Goal: Check status: Check status

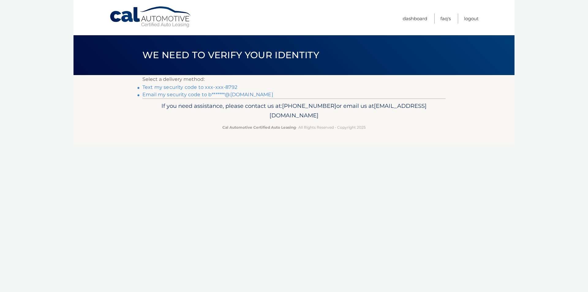
click at [223, 85] on link "Text my security code to xxx-xxx-8792" at bounding box center [189, 87] width 95 height 6
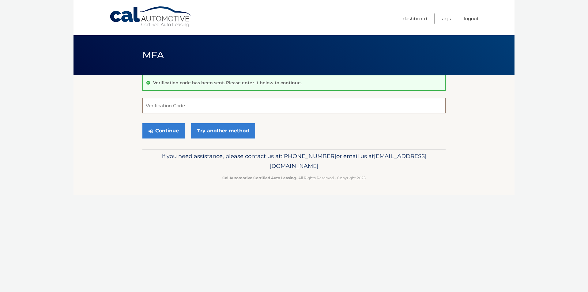
click at [213, 106] on input "Verification Code" at bounding box center [293, 105] width 303 height 15
type input "115033"
click at [142, 123] on button "Continue" at bounding box center [163, 130] width 43 height 15
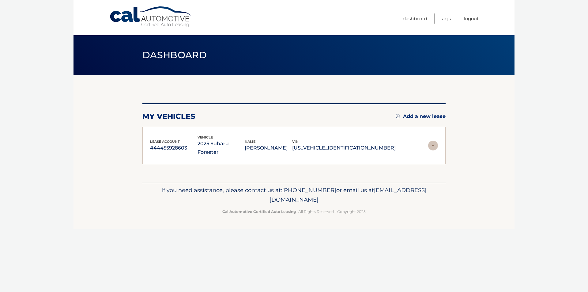
click at [172, 139] on div "lease account #44455928603" at bounding box center [173, 146] width 47 height 14
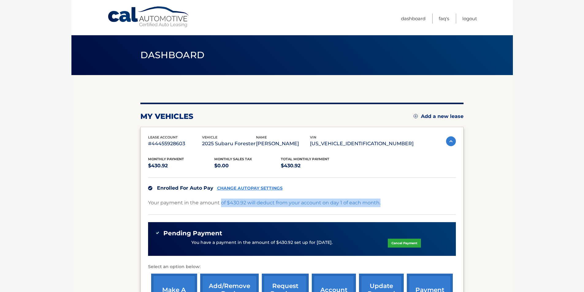
drag, startPoint x: 222, startPoint y: 203, endPoint x: 413, endPoint y: 207, distance: 191.3
click at [413, 207] on div "Your payment in the amount of $430.92 will deduct from your account on day 1 of…" at bounding box center [302, 207] width 308 height 16
click at [385, 199] on div "Your payment in the amount of $430.92 will deduct from your account on day 1 of…" at bounding box center [302, 207] width 308 height 16
